Goal: Entertainment & Leisure: Consume media (video, audio)

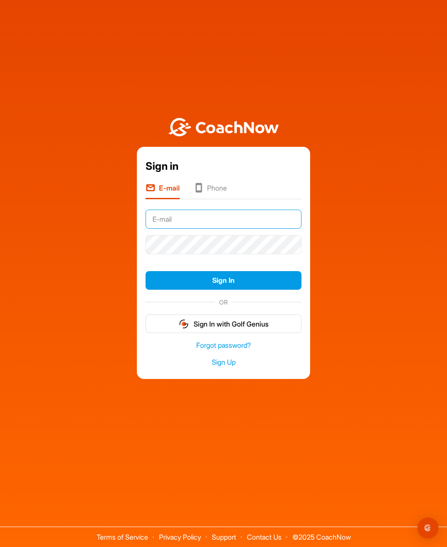
type input "[EMAIL_ADDRESS][DOMAIN_NAME]"
click at [224, 290] on button "Sign In" at bounding box center [224, 280] width 156 height 19
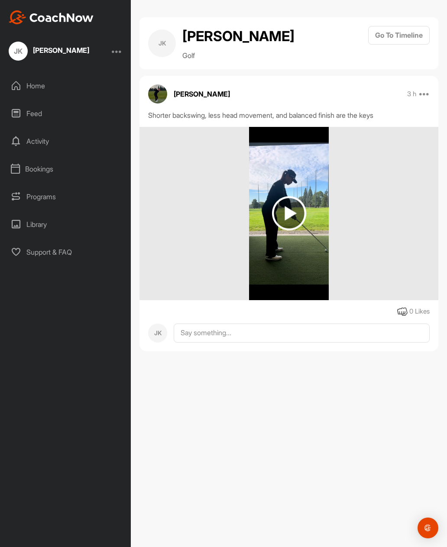
click at [286, 215] on img at bounding box center [289, 213] width 34 height 34
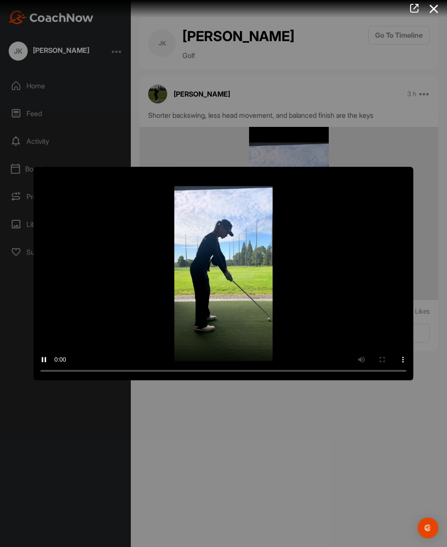
click at [219, 267] on video "Video Player" at bounding box center [223, 274] width 380 height 214
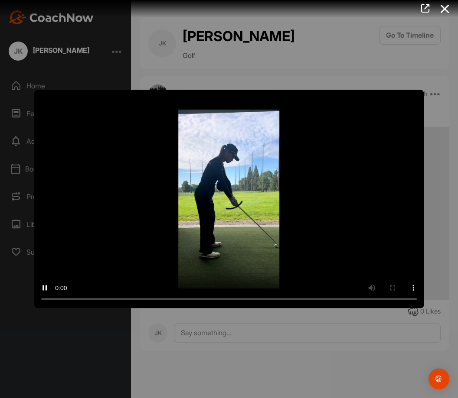
click at [404, 293] on video "Video Player" at bounding box center [228, 199] width 389 height 219
click at [409, 295] on video "Video Player" at bounding box center [228, 199] width 389 height 219
click at [400, 300] on video "Video Player" at bounding box center [228, 199] width 389 height 219
click at [410, 96] on video "Video Player" at bounding box center [228, 199] width 389 height 219
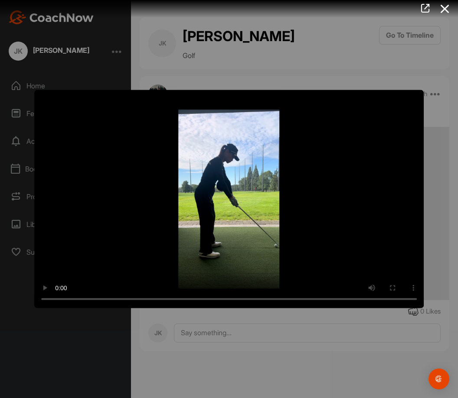
click at [292, 49] on div at bounding box center [229, 199] width 458 height 398
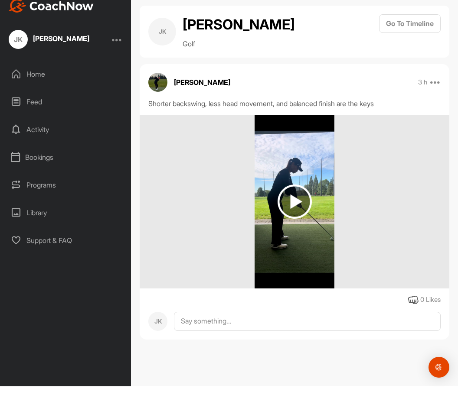
scroll to position [12, 0]
